Goal: Task Accomplishment & Management: Manage account settings

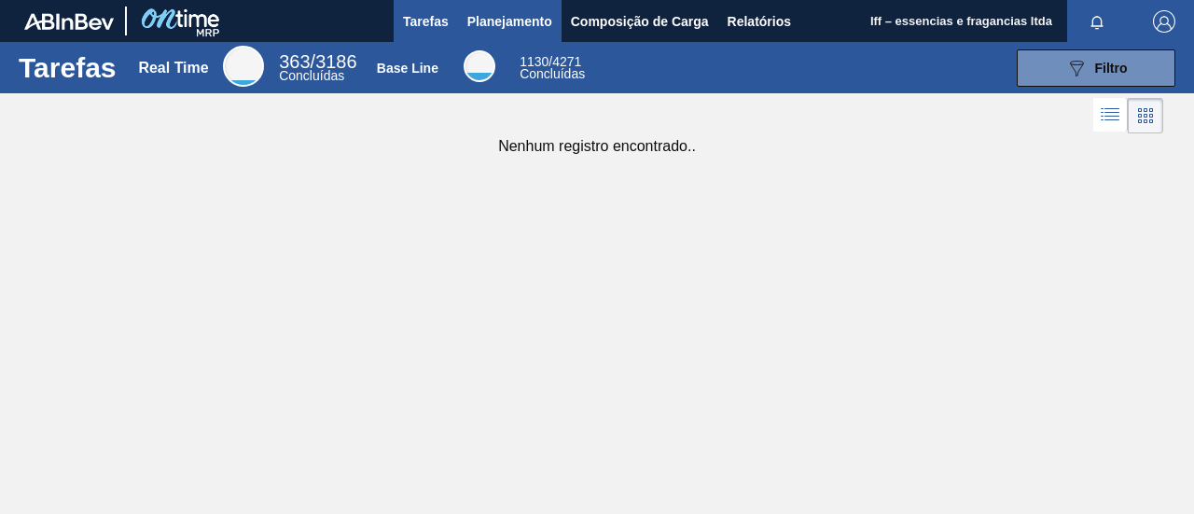
click at [521, 25] on span "Planejamento" at bounding box center [509, 21] width 85 height 22
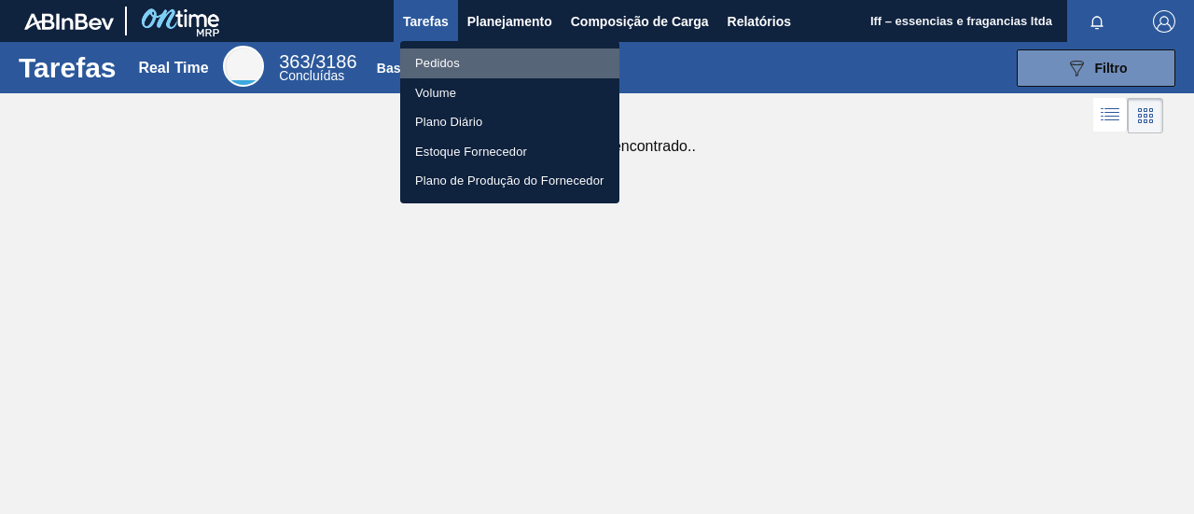
click at [442, 62] on li "Pedidos" at bounding box center [509, 64] width 219 height 30
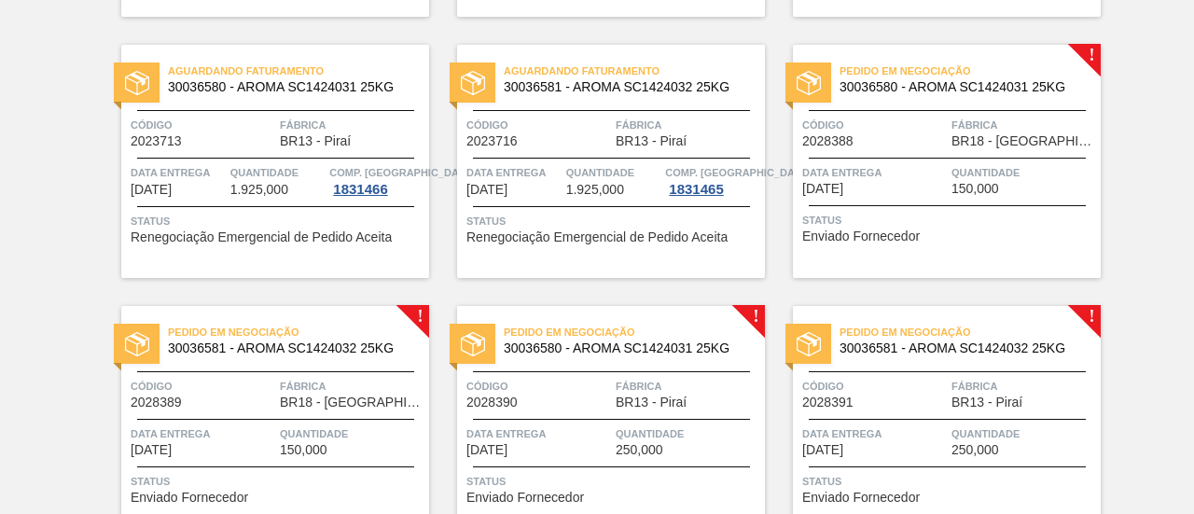
scroll to position [737, 0]
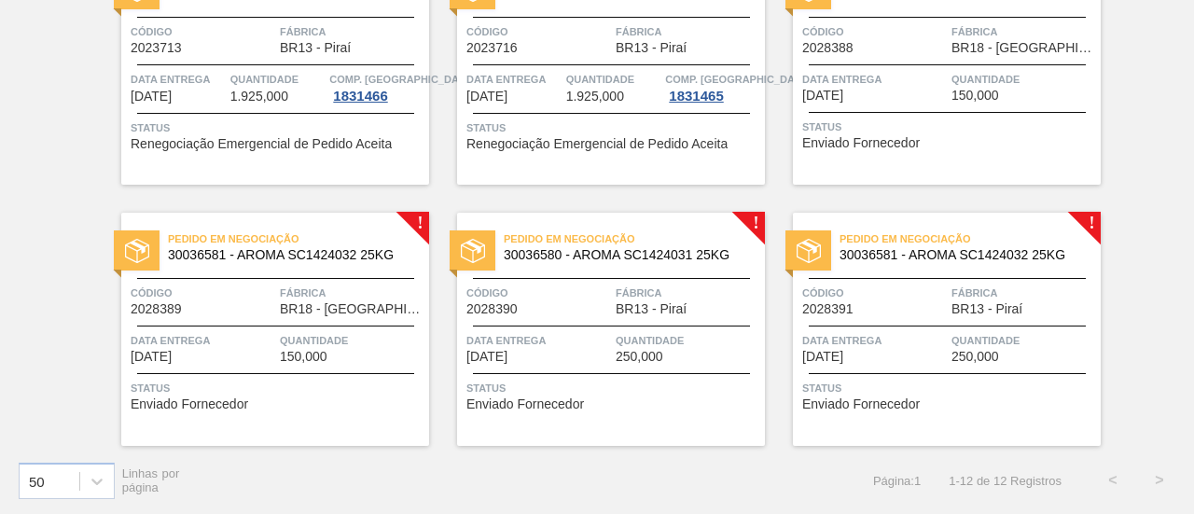
click at [617, 292] on span "Fábrica" at bounding box center [688, 293] width 145 height 19
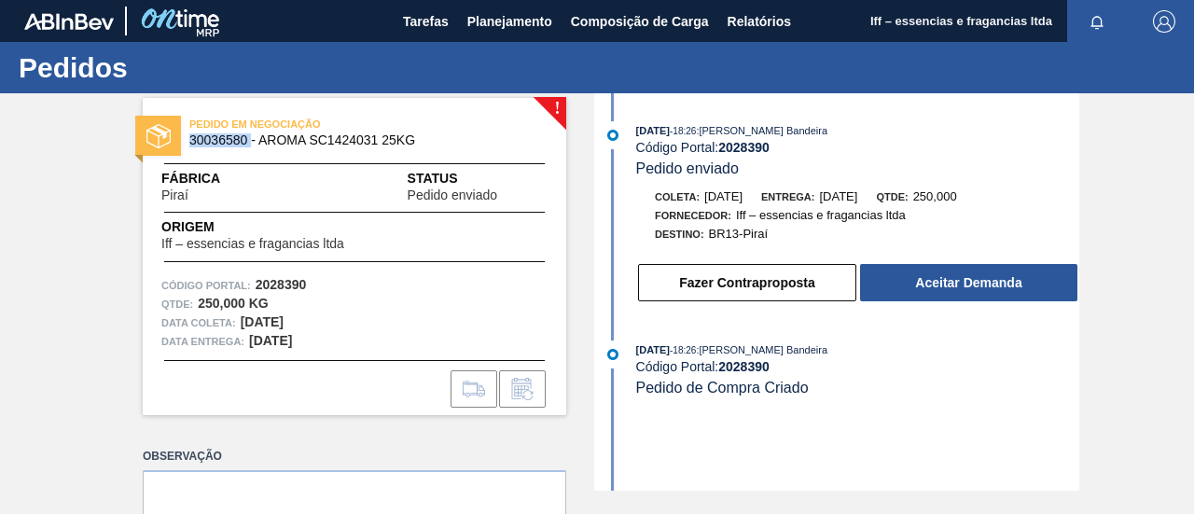
drag, startPoint x: 249, startPoint y: 139, endPoint x: 187, endPoint y: 140, distance: 62.5
click at [187, 140] on div "PEDIDO EM NEGOCIAÇÃO 30036580 - AROMA SC1424031 25KG" at bounding box center [355, 133] width 424 height 42
copy span "30036580"
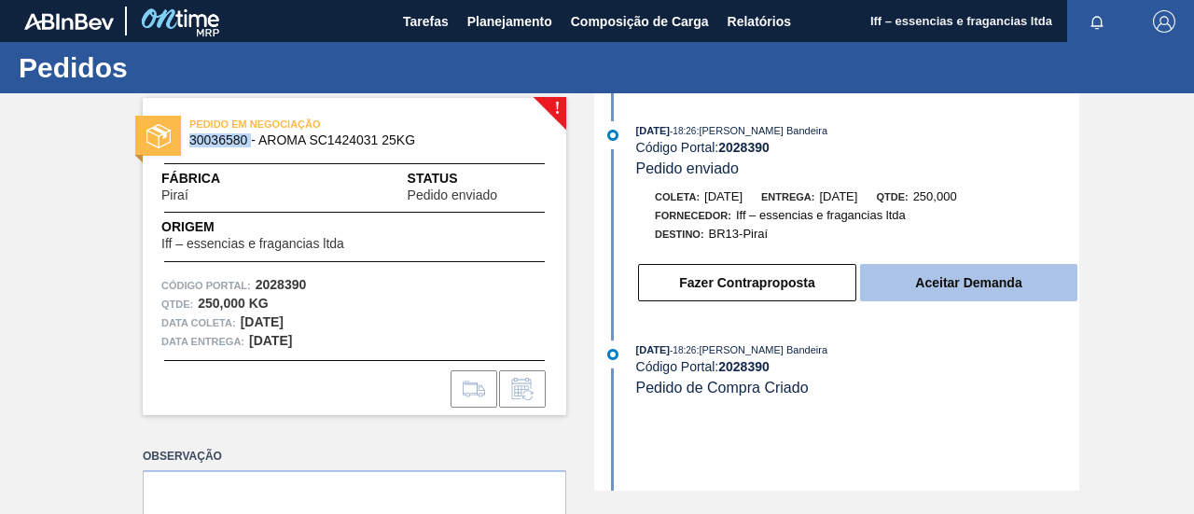
click at [979, 285] on button "Aceitar Demanda" at bounding box center [968, 282] width 217 height 37
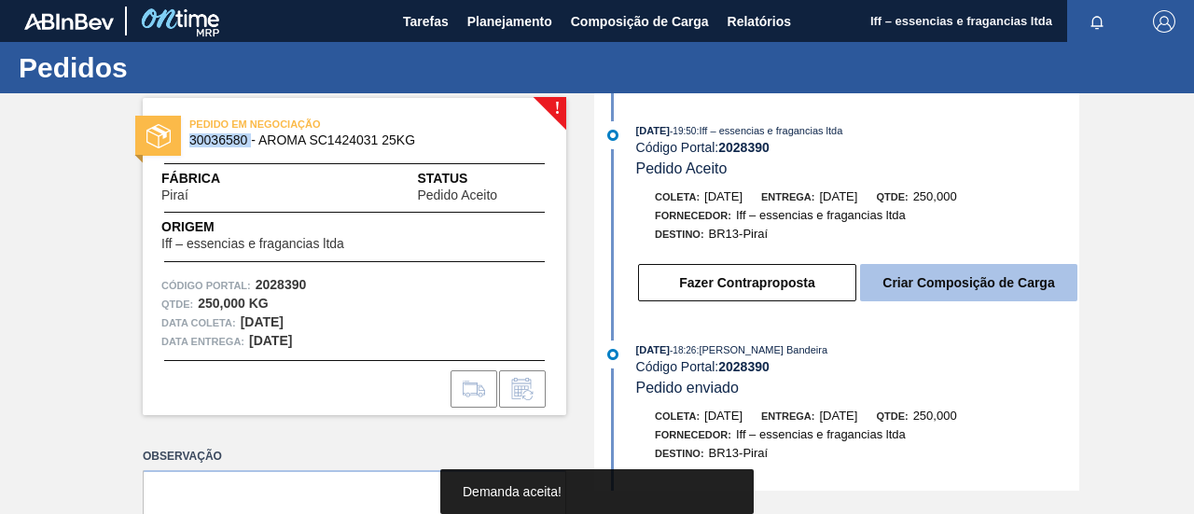
click at [925, 286] on button "Criar Composição de Carga" at bounding box center [968, 282] width 217 height 37
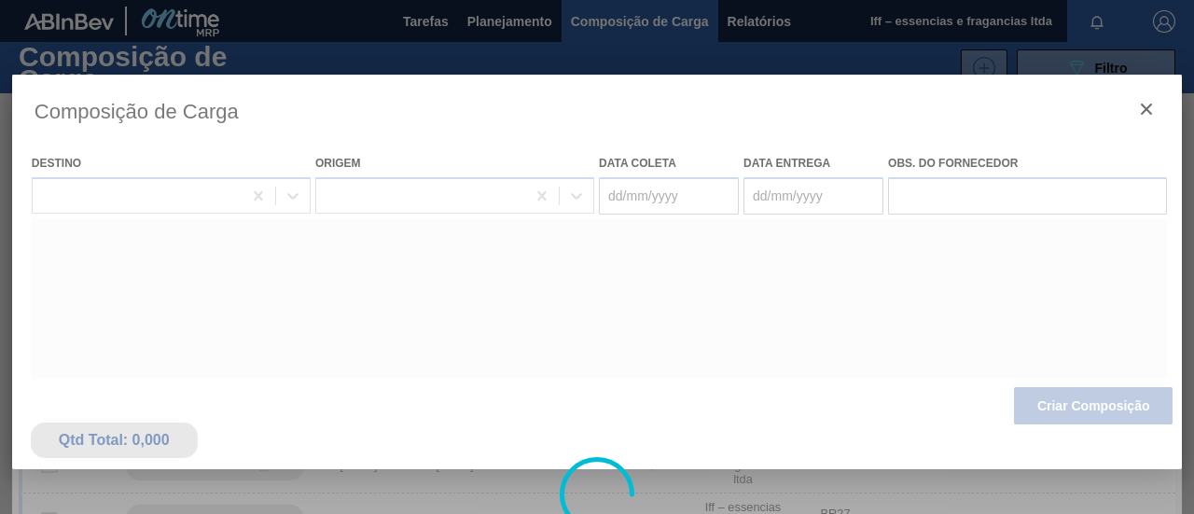
type coleta "[DATE]"
type entrega "[DATE]"
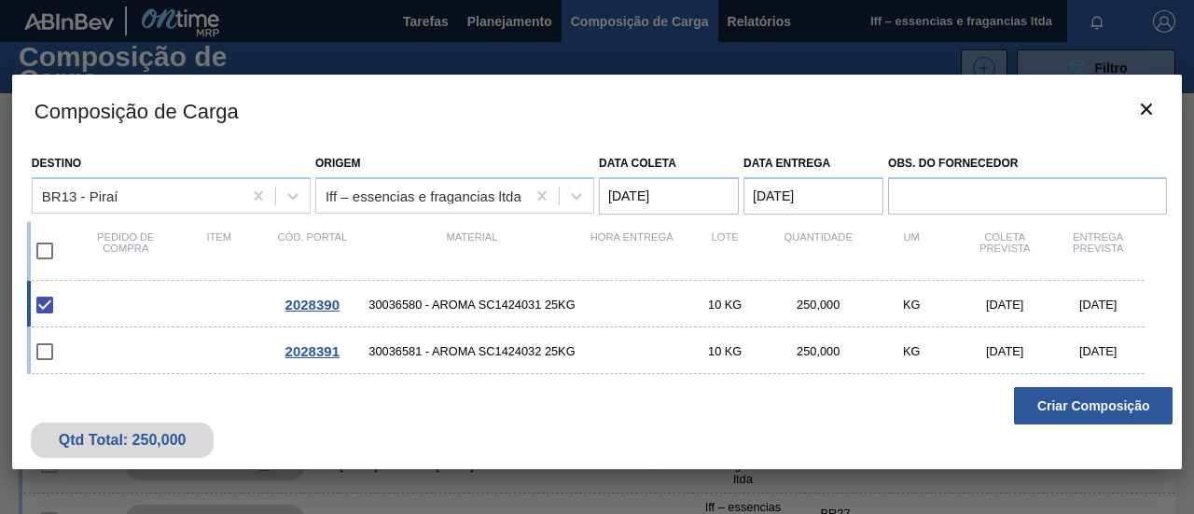
click at [1047, 405] on button "Criar Composição" at bounding box center [1093, 405] width 159 height 37
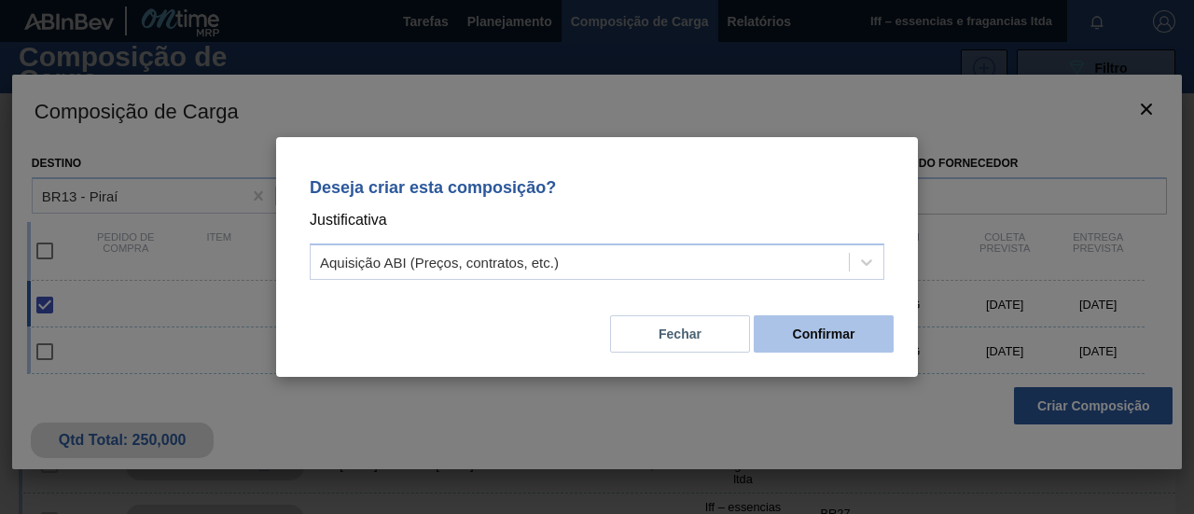
click at [840, 328] on button "Confirmar" at bounding box center [824, 333] width 140 height 37
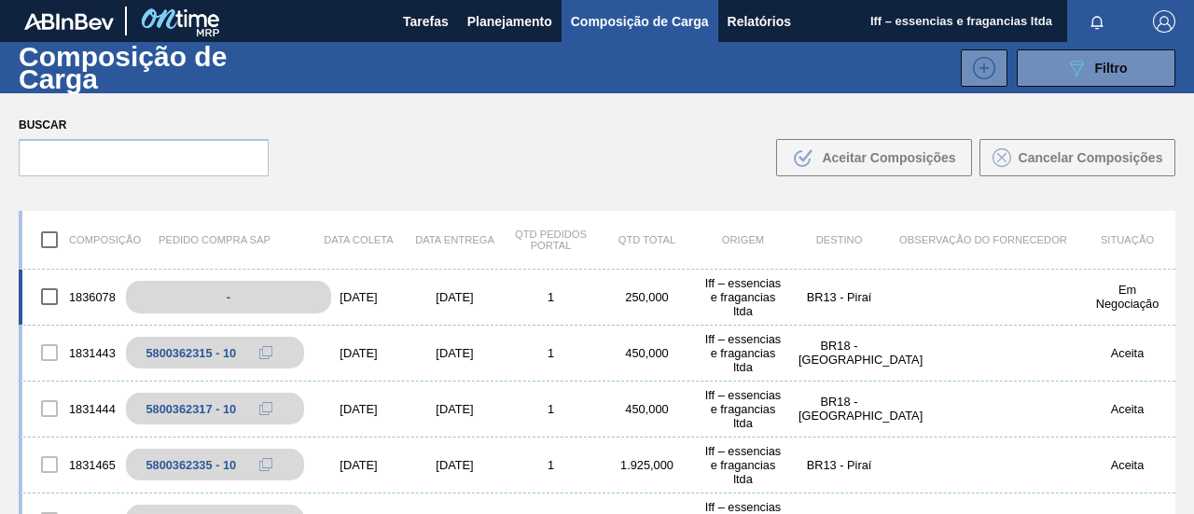
click at [228, 299] on div "-" at bounding box center [228, 297] width 205 height 33
click at [795, 297] on div "BR13 - Piraí" at bounding box center [839, 297] width 96 height 14
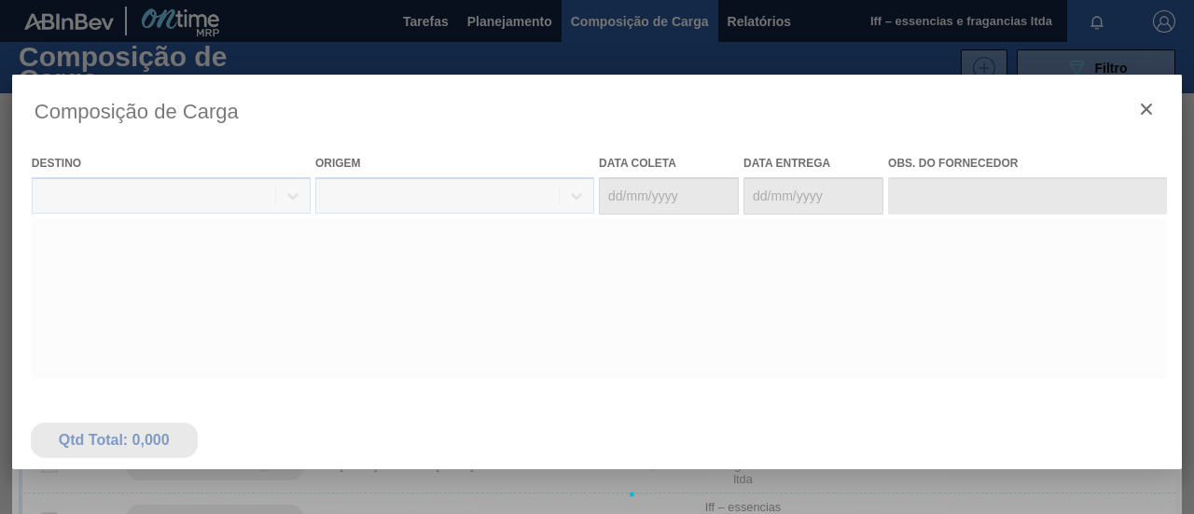
type coleta "[DATE]"
type entrega "[DATE]"
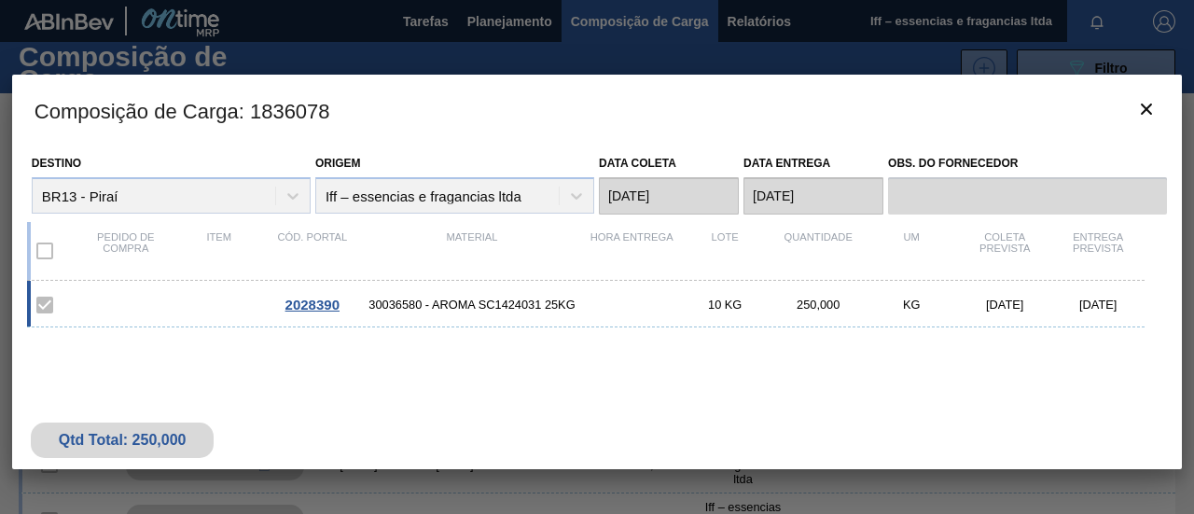
click at [299, 305] on span "2028390" at bounding box center [312, 305] width 54 height 16
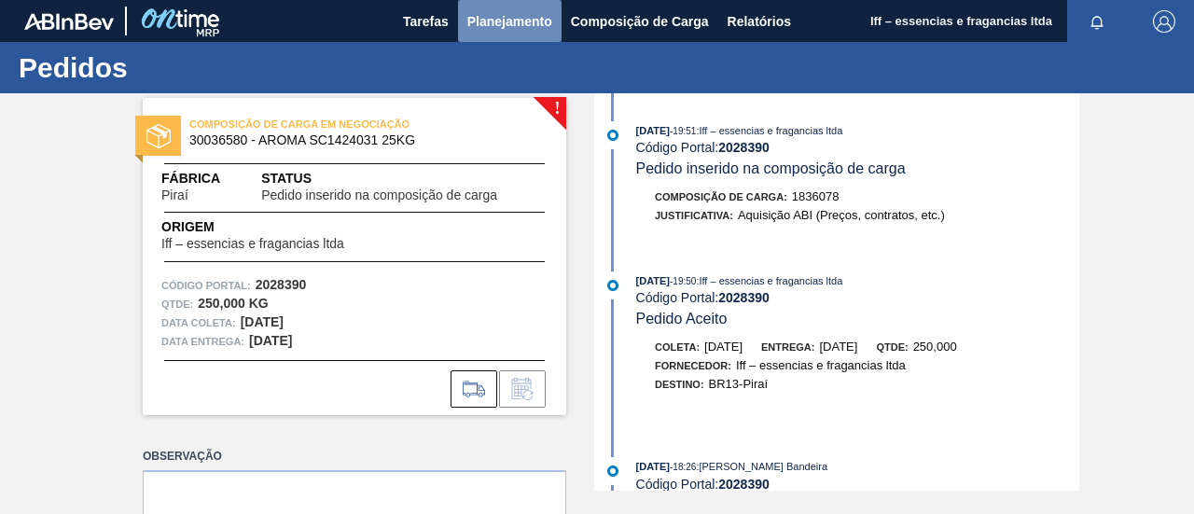
click at [508, 14] on span "Planejamento" at bounding box center [509, 21] width 85 height 22
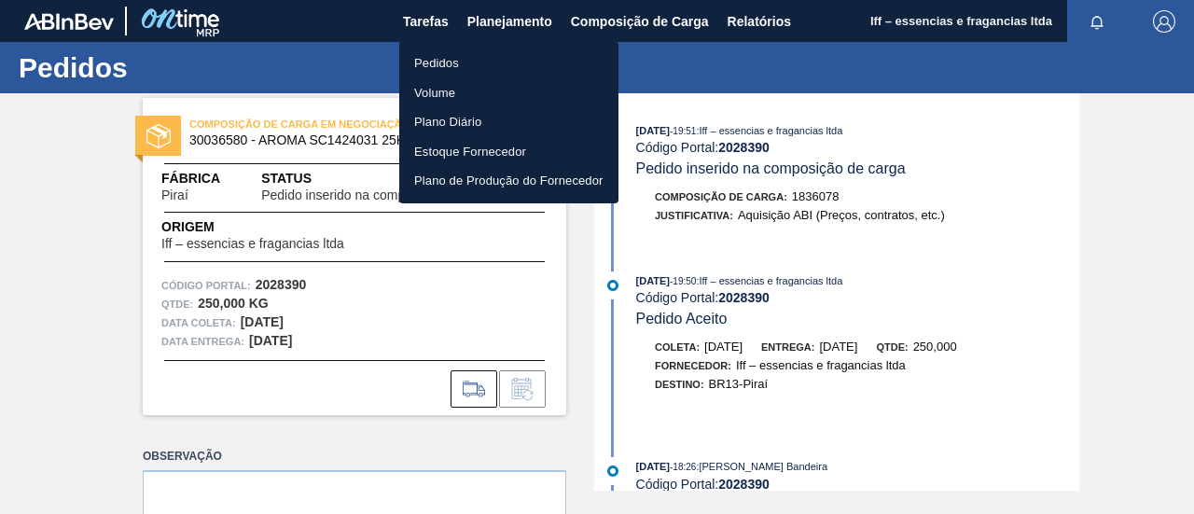
click at [433, 62] on li "Pedidos" at bounding box center [508, 64] width 219 height 30
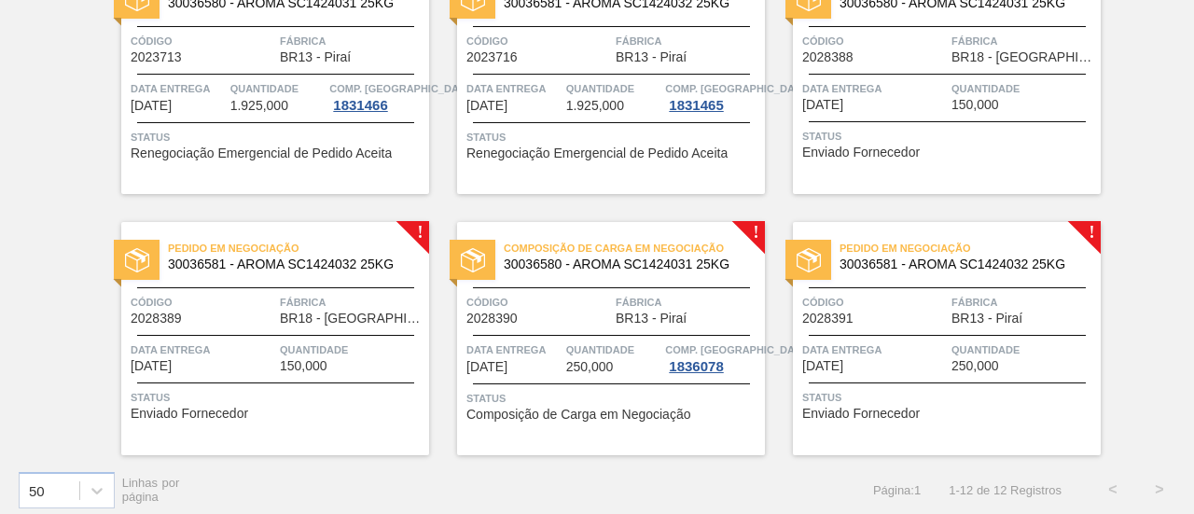
scroll to position [737, 0]
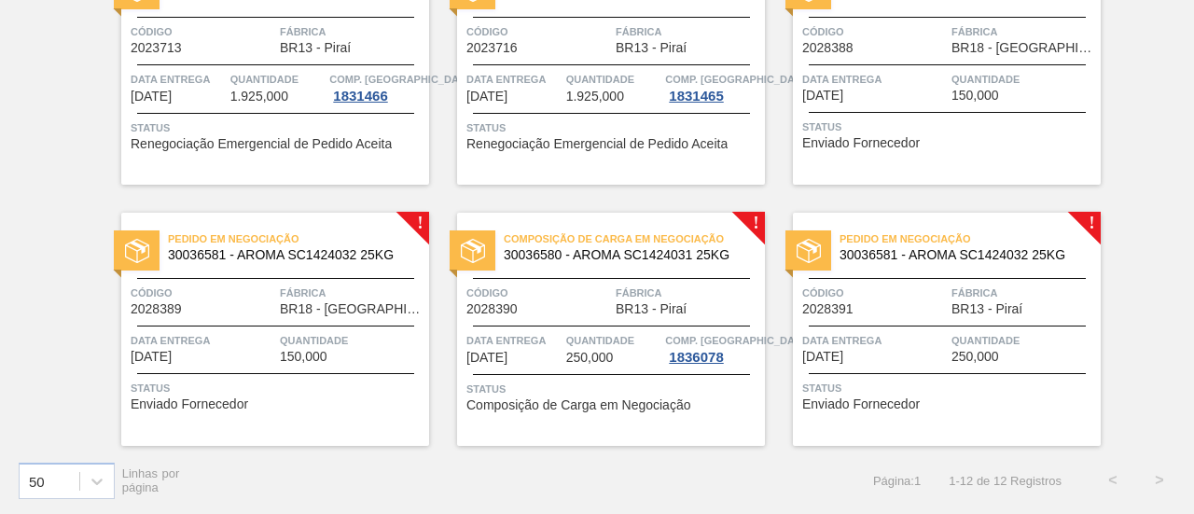
click at [546, 316] on div "Composição de Carga em Negociação 30036580 - AROMA SC1424031 25KG Código 202839…" at bounding box center [611, 329] width 308 height 233
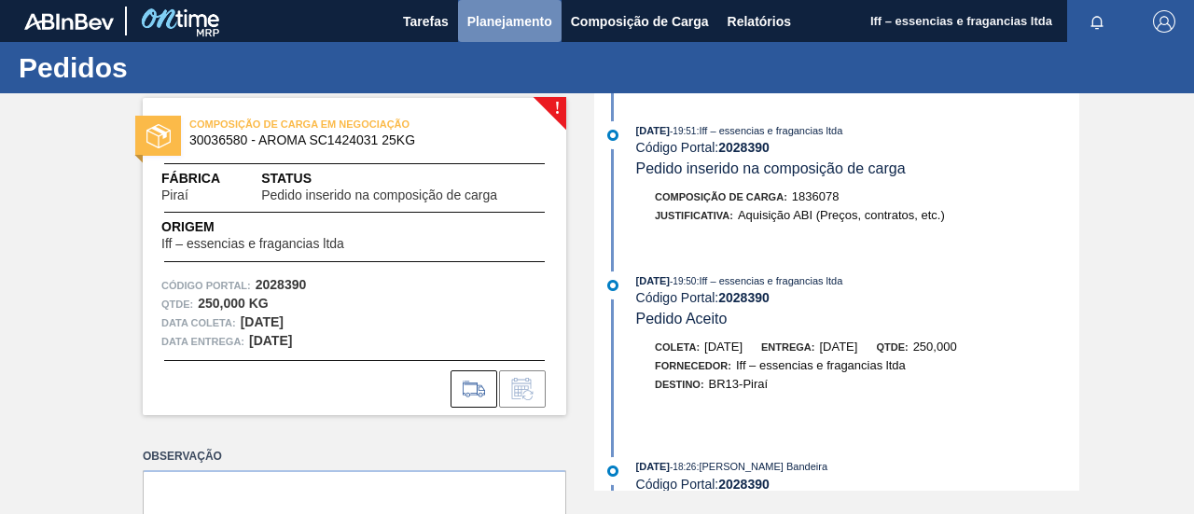
click at [496, 22] on span "Planejamento" at bounding box center [509, 21] width 85 height 22
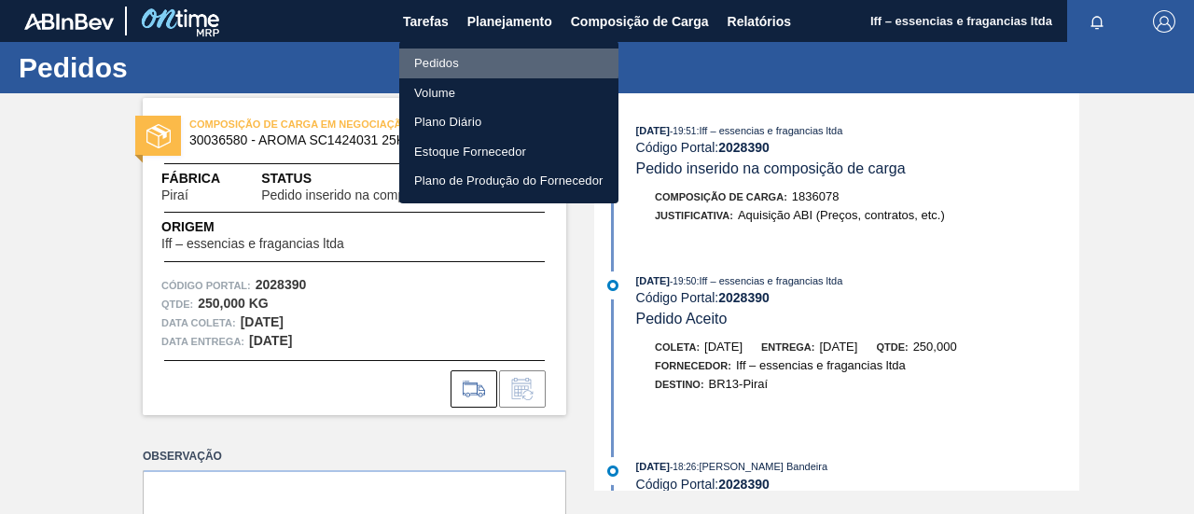
click at [424, 57] on li "Pedidos" at bounding box center [508, 64] width 219 height 30
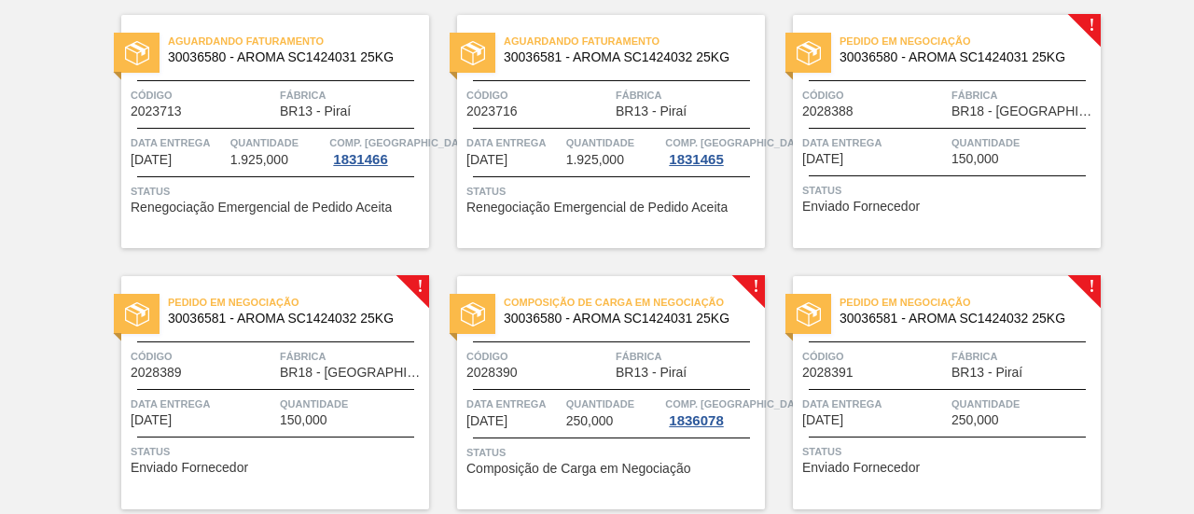
scroll to position [644, 0]
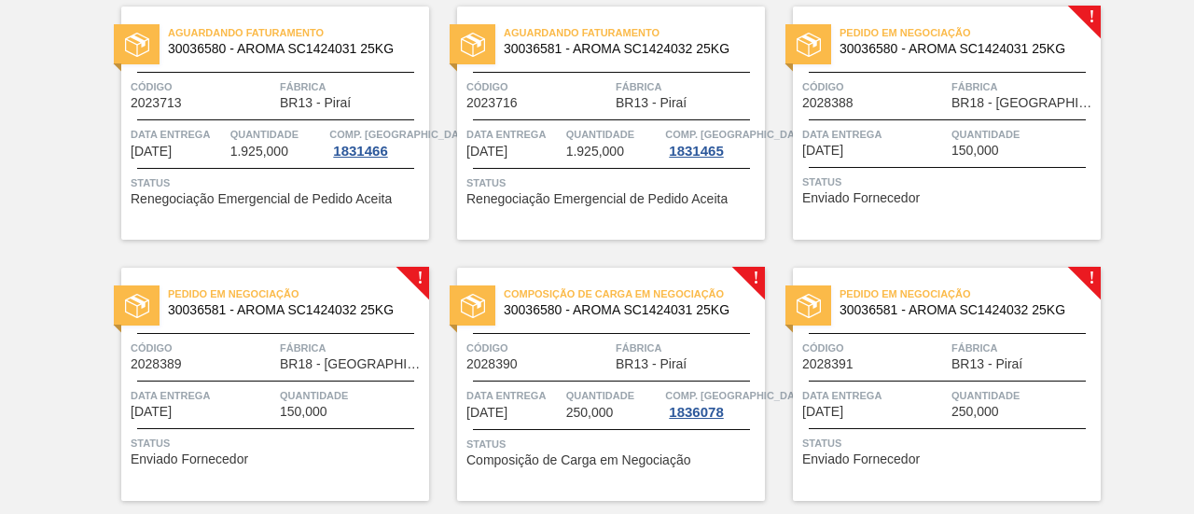
scroll to position [644, 0]
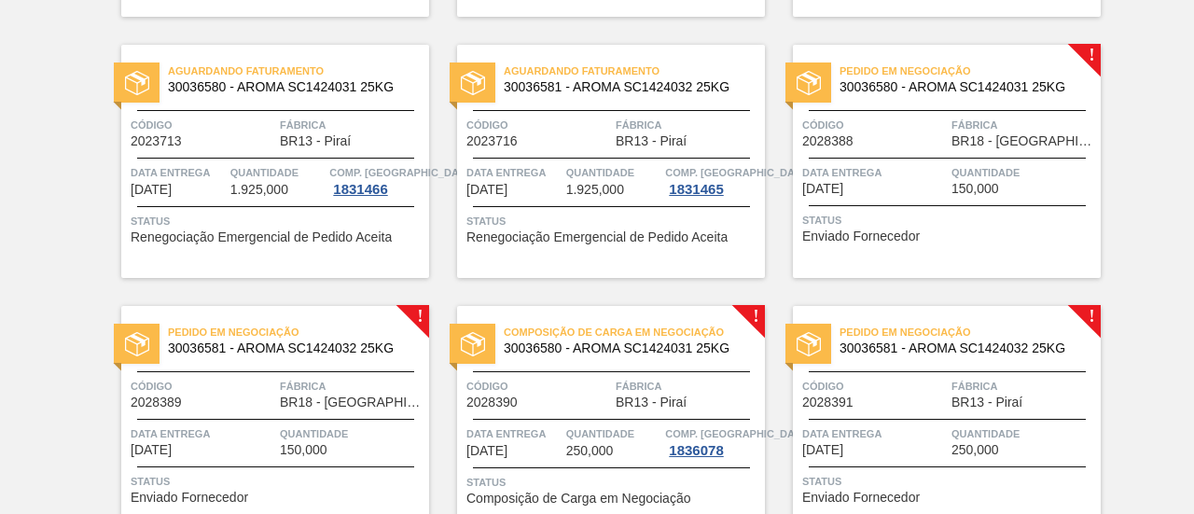
click at [560, 490] on span "Status" at bounding box center [613, 482] width 294 height 19
